Goal: Transaction & Acquisition: Purchase product/service

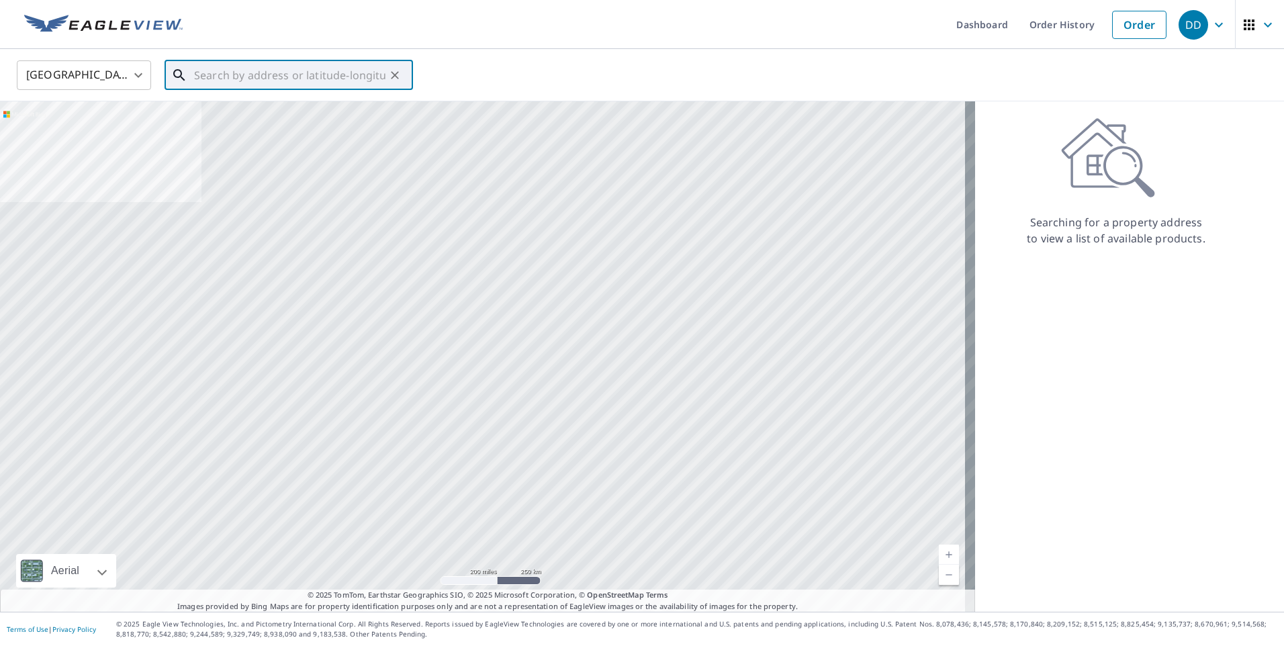
click at [247, 79] on input "text" at bounding box center [289, 75] width 191 height 38
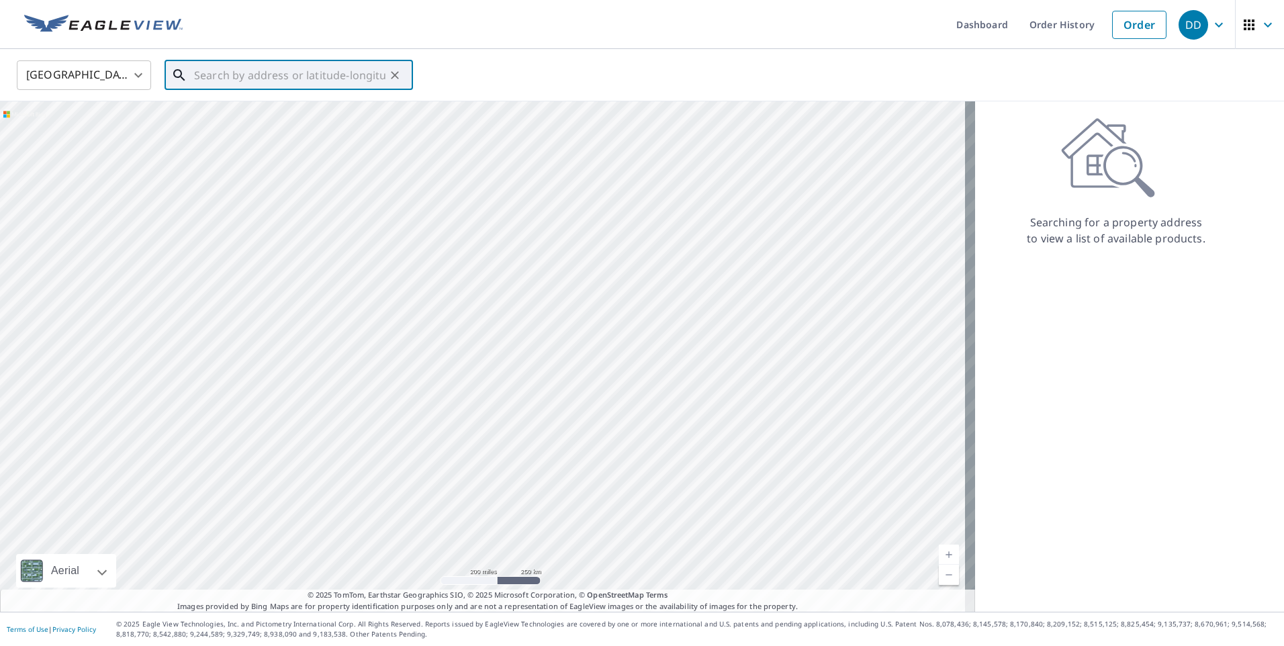
paste input "1903 [PERSON_NAME][GEOGRAPHIC_DATA]"
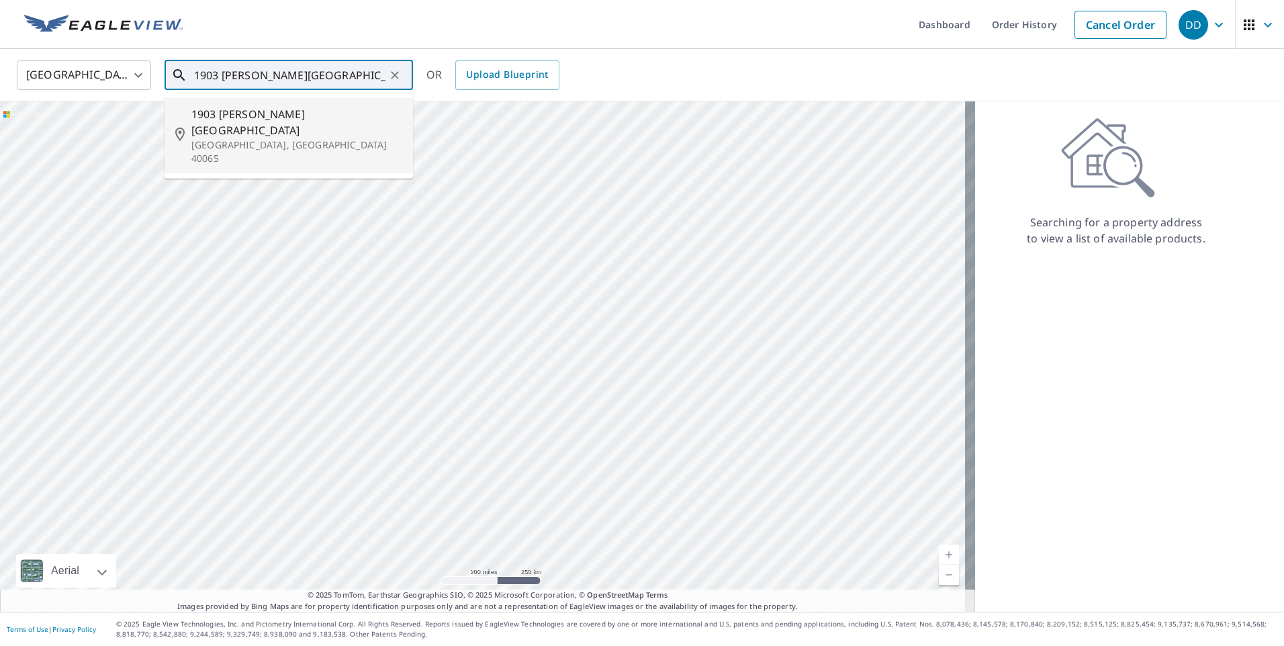
click at [342, 112] on span "1903 [PERSON_NAME][GEOGRAPHIC_DATA]" at bounding box center [296, 122] width 211 height 32
type input "[STREET_ADDRESS][PERSON_NAME]"
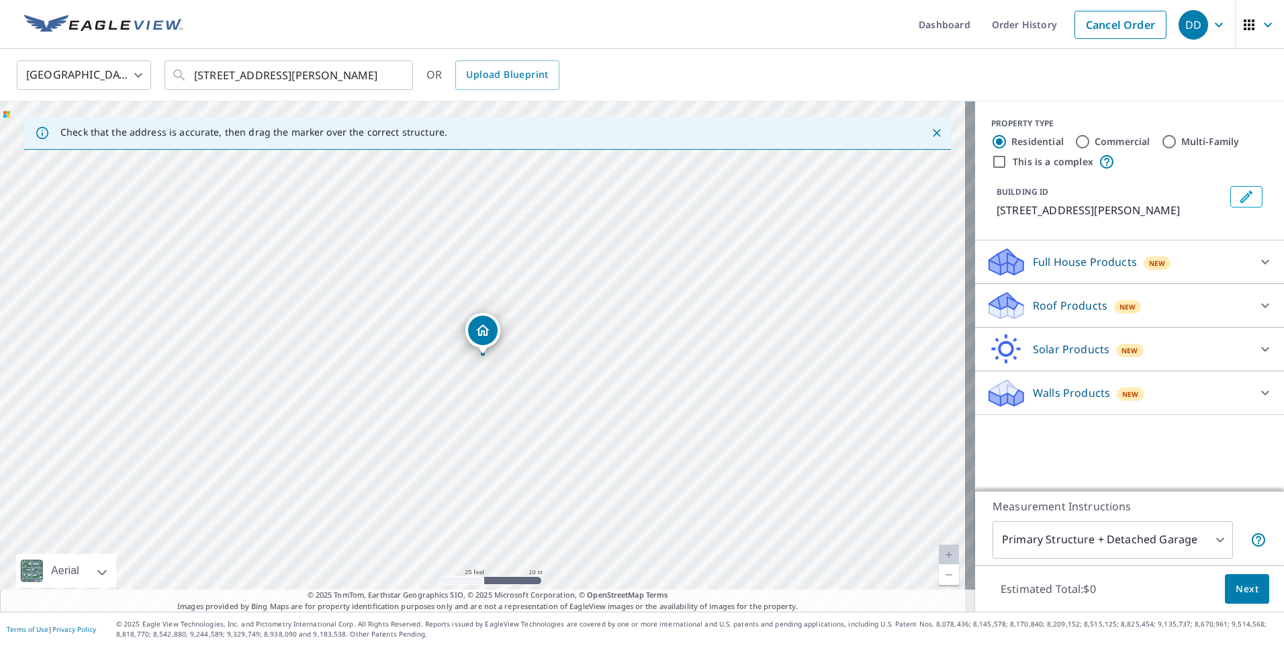
click at [1204, 315] on div "Roof Products New" at bounding box center [1117, 306] width 263 height 32
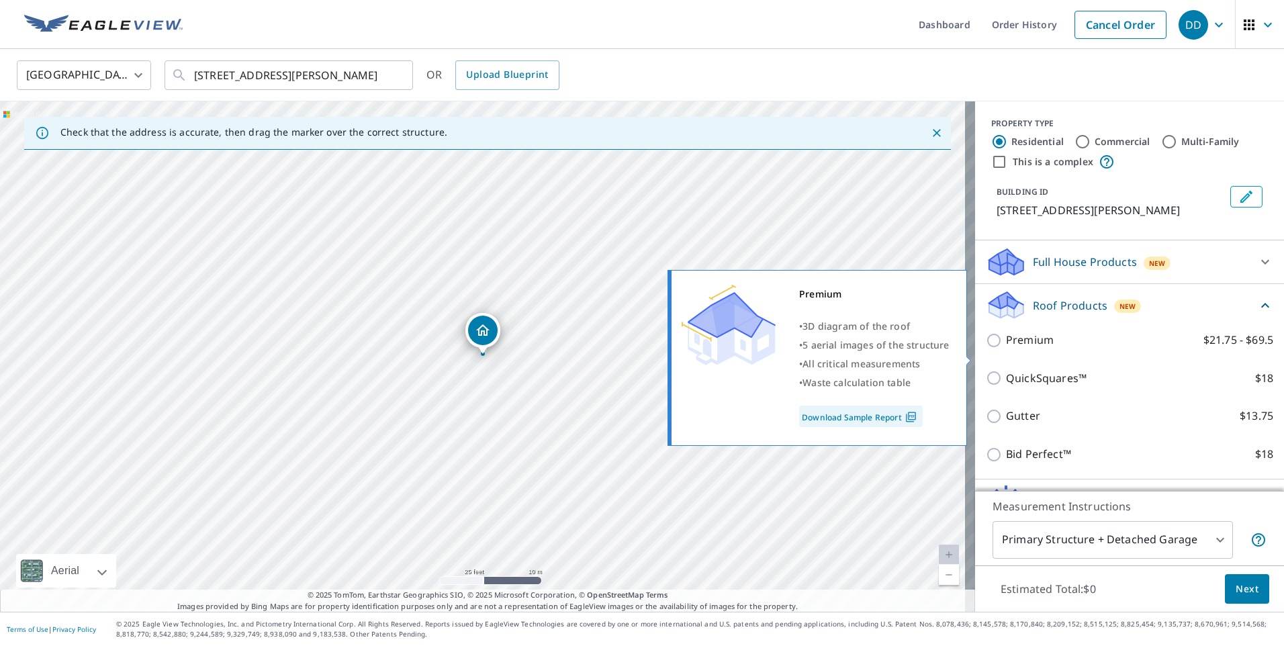
click at [1006, 348] on p "Premium" at bounding box center [1030, 340] width 48 height 17
click at [1004, 348] on input "Premium $21.75 - $69.5" at bounding box center [996, 340] width 20 height 16
checkbox input "true"
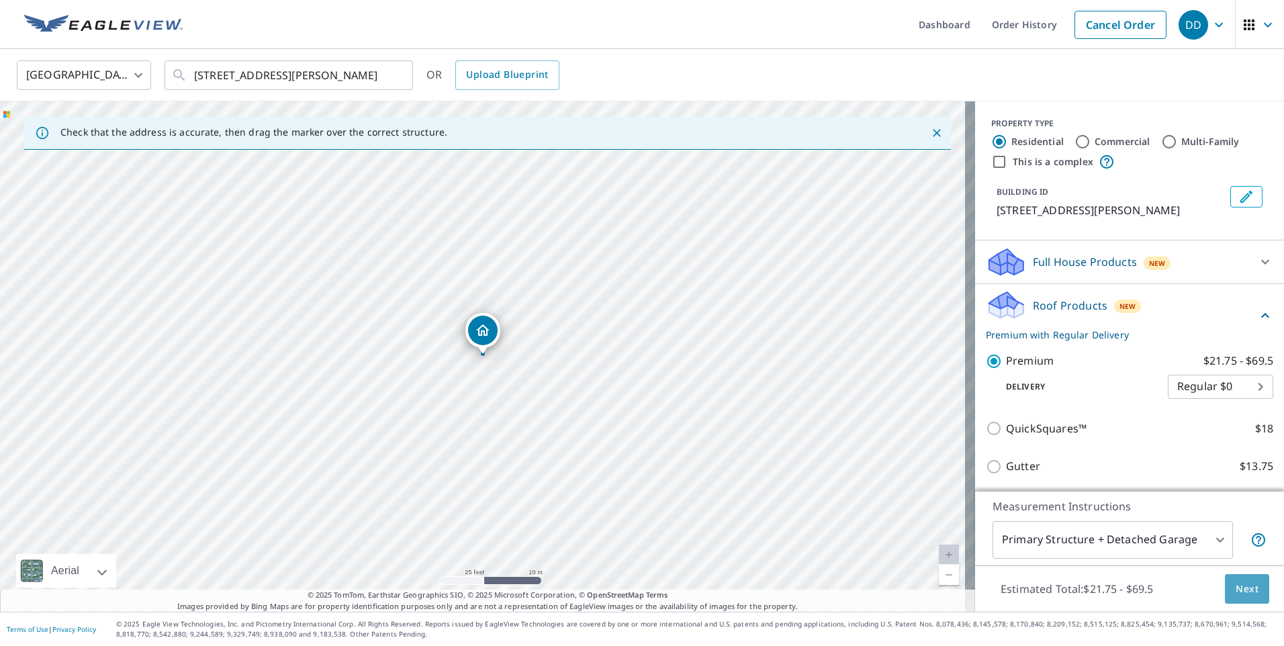
click at [1239, 589] on span "Next" at bounding box center [1246, 589] width 23 height 17
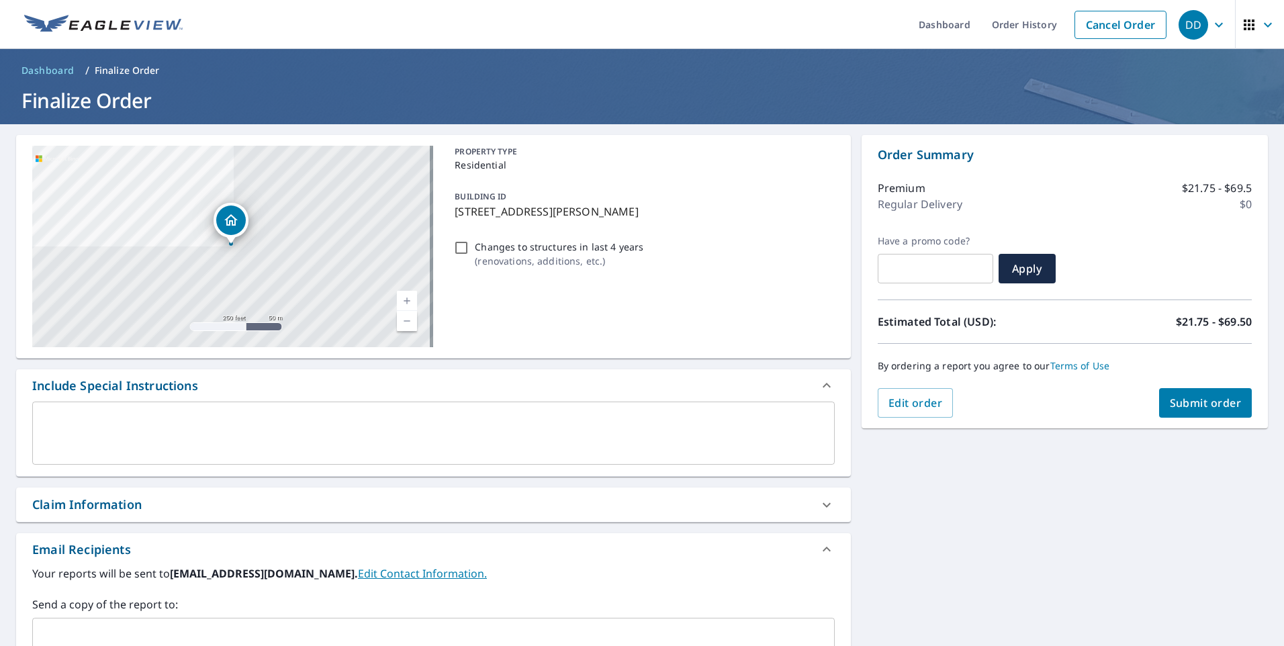
scroll to position [215, 0]
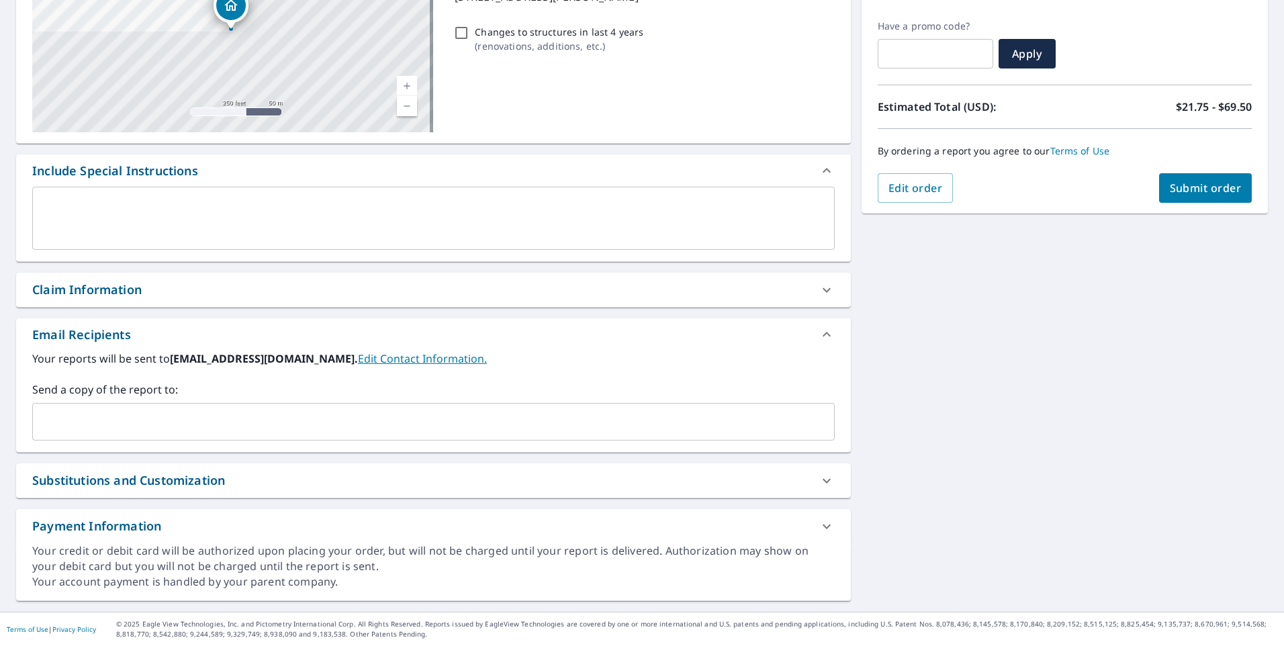
click at [212, 425] on input "text" at bounding box center [423, 422] width 770 height 26
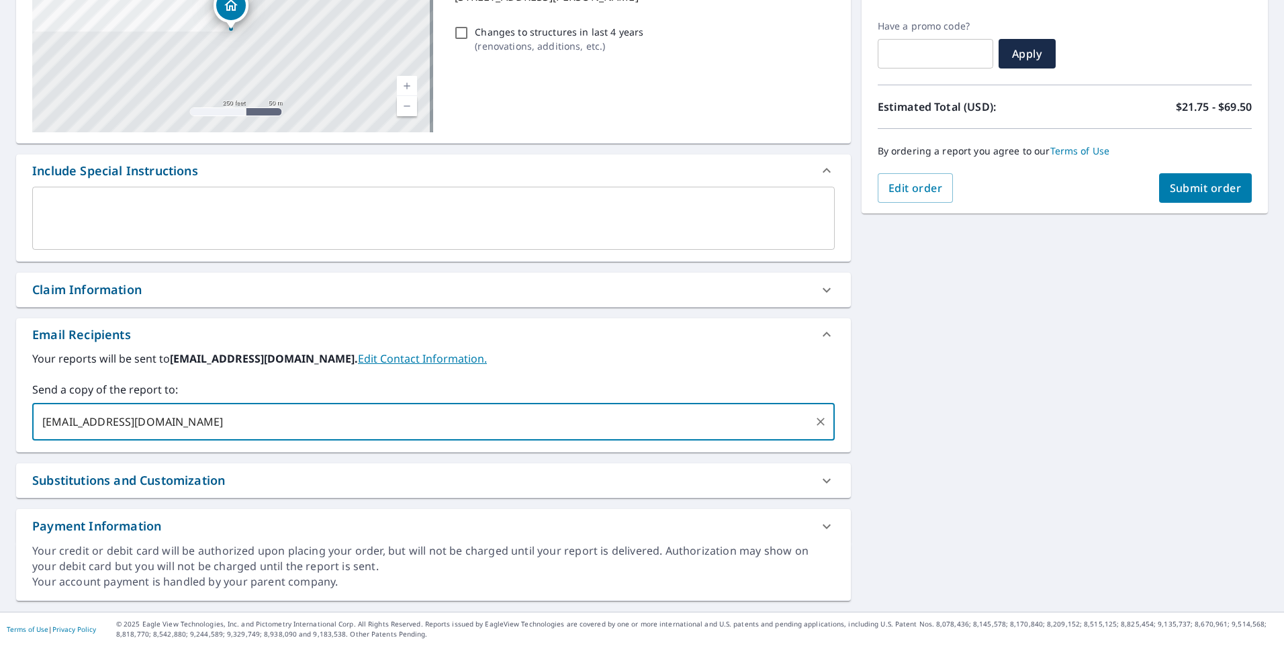
type input "[EMAIL_ADDRESS][DOMAIN_NAME]"
click at [954, 293] on div "[STREET_ADDRESS][PERSON_NAME] Aerial Road A standard road map Aerial A detailed…" at bounding box center [642, 260] width 1284 height 702
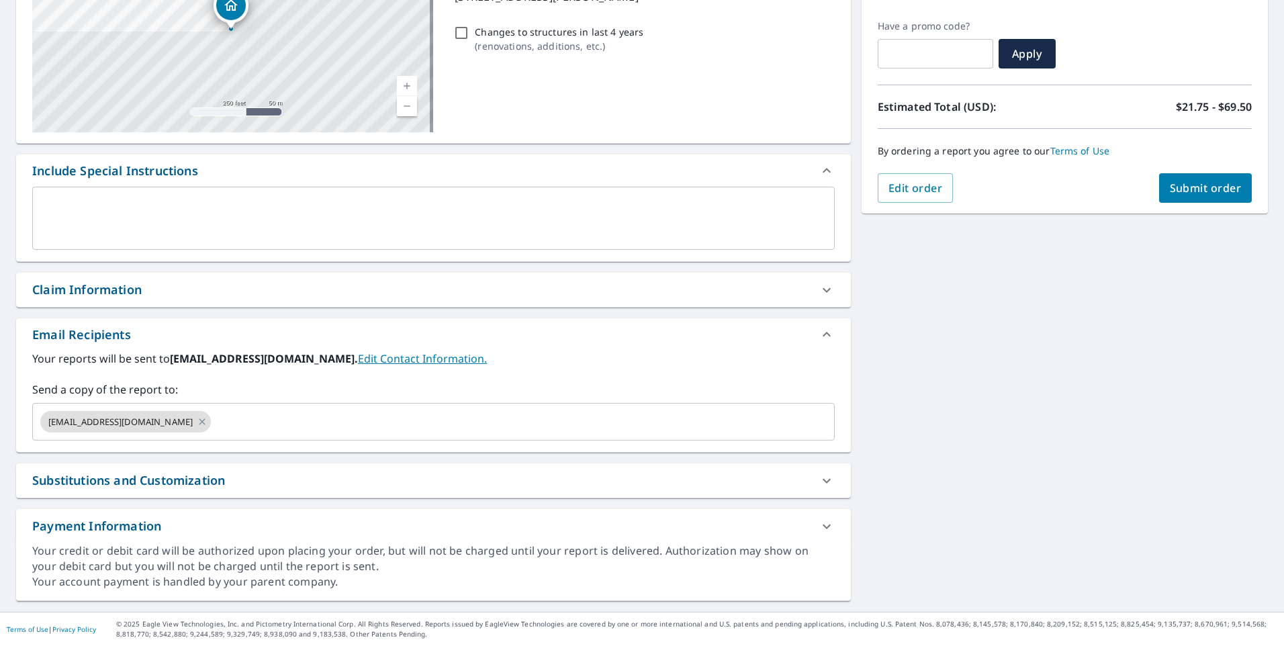
click at [1203, 185] on span "Submit order" at bounding box center [1205, 188] width 72 height 15
checkbox input "true"
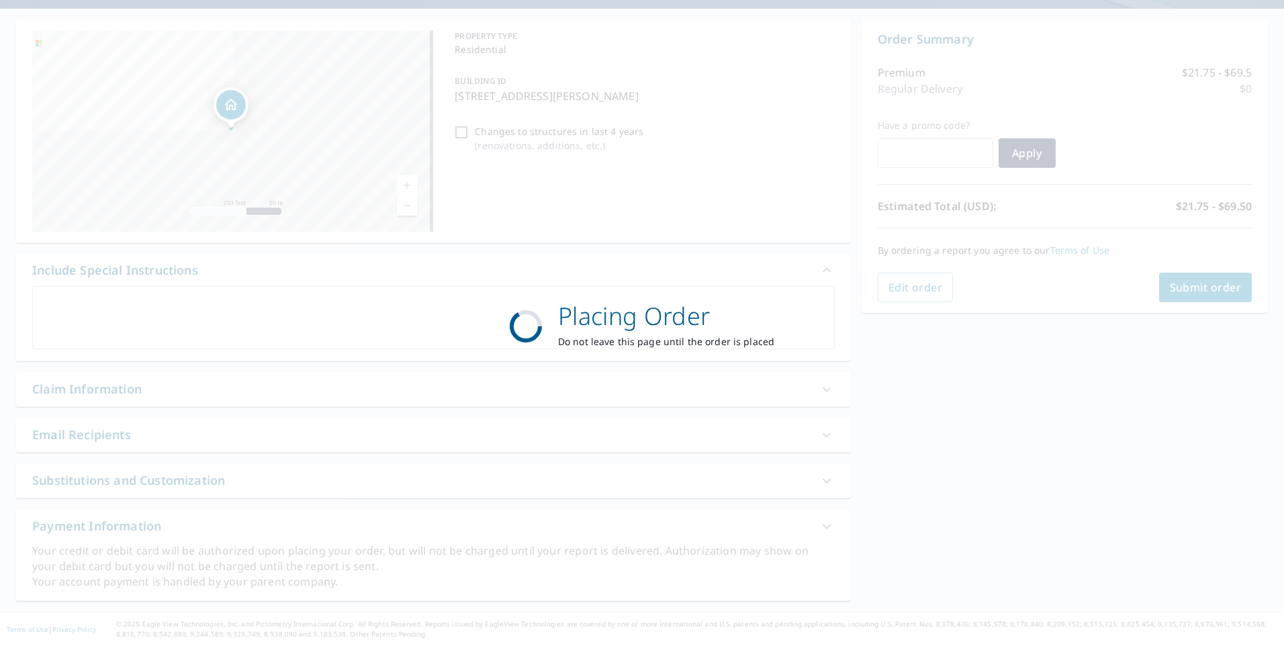
scroll to position [115, 0]
